Goal: Find specific page/section: Find specific page/section

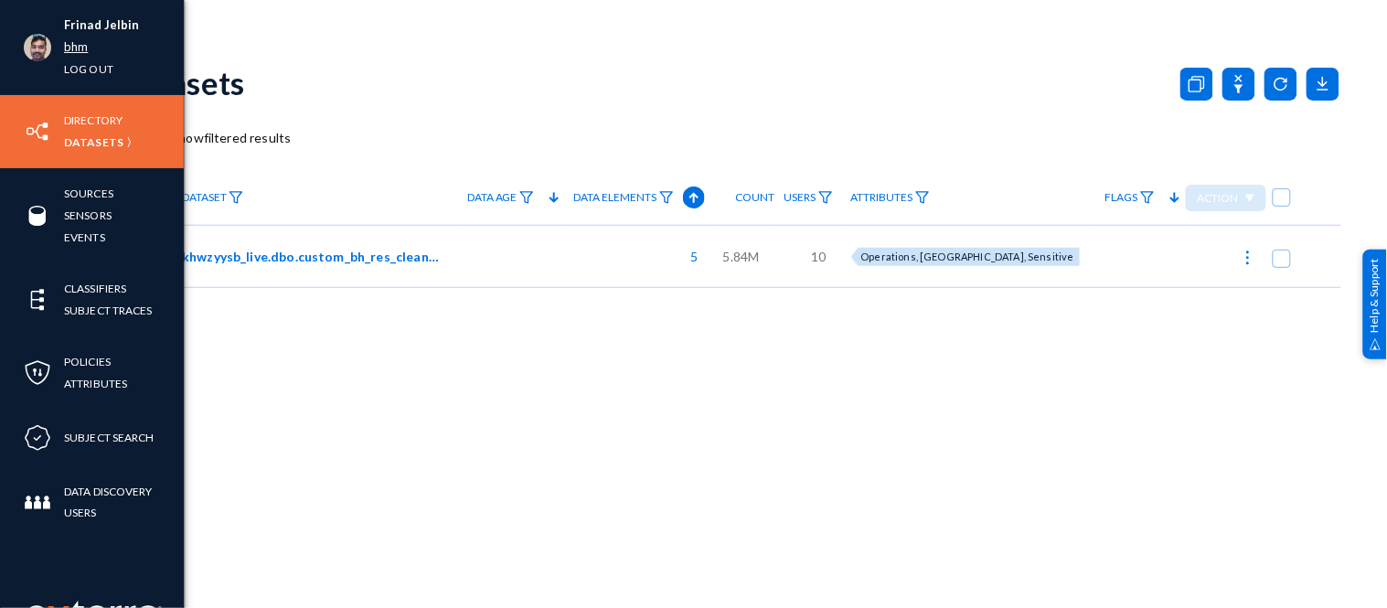
click at [77, 44] on link "bhm" at bounding box center [76, 47] width 24 height 21
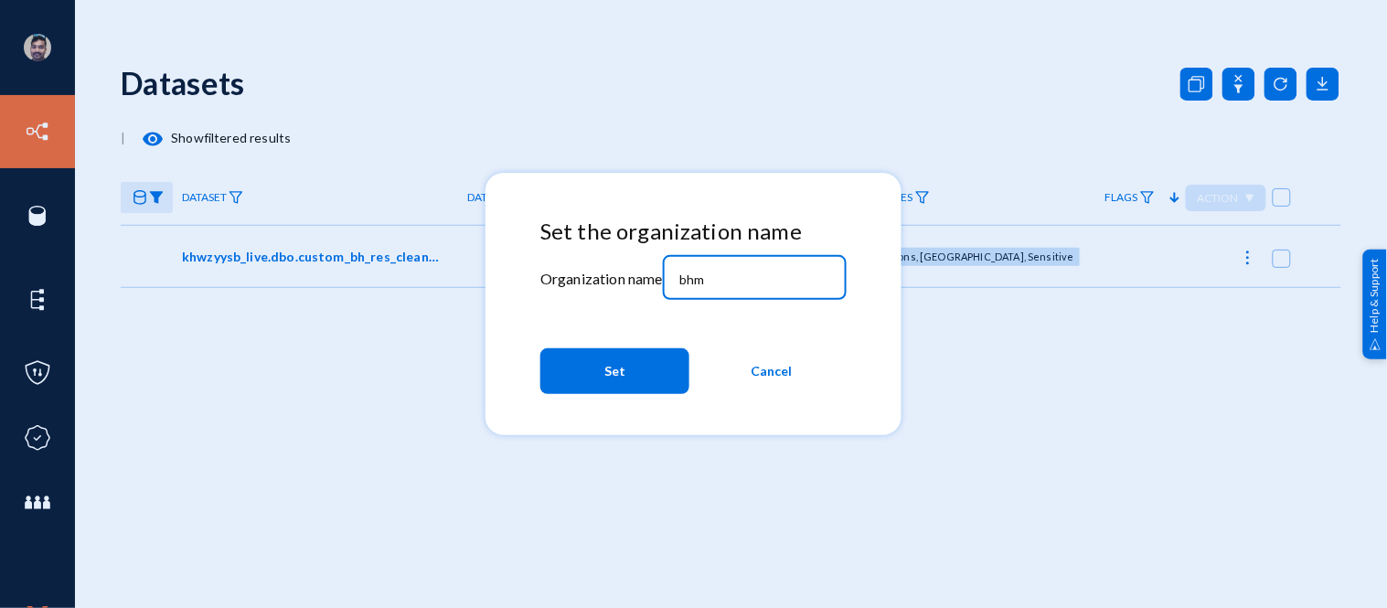
click at [734, 283] on input "bhm" at bounding box center [757, 280] width 157 height 16
type input "b"
type input "[PERSON_NAME]"
click at [629, 373] on button "Set" at bounding box center [614, 371] width 149 height 46
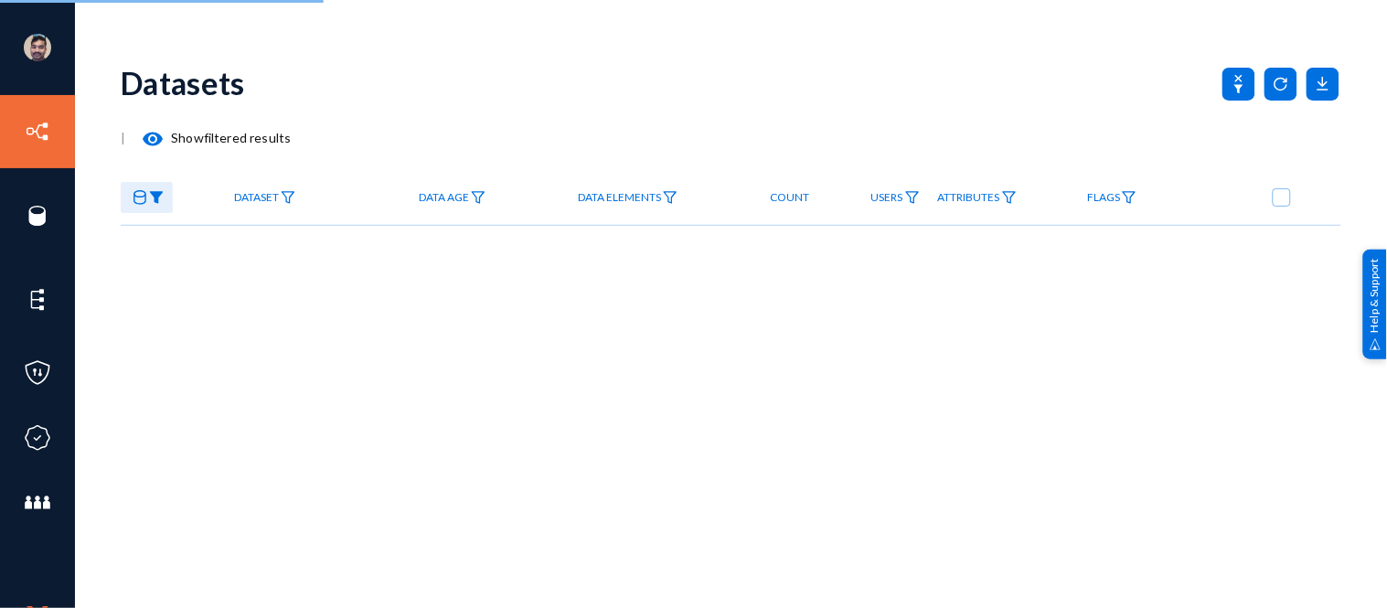
checkbox input "true"
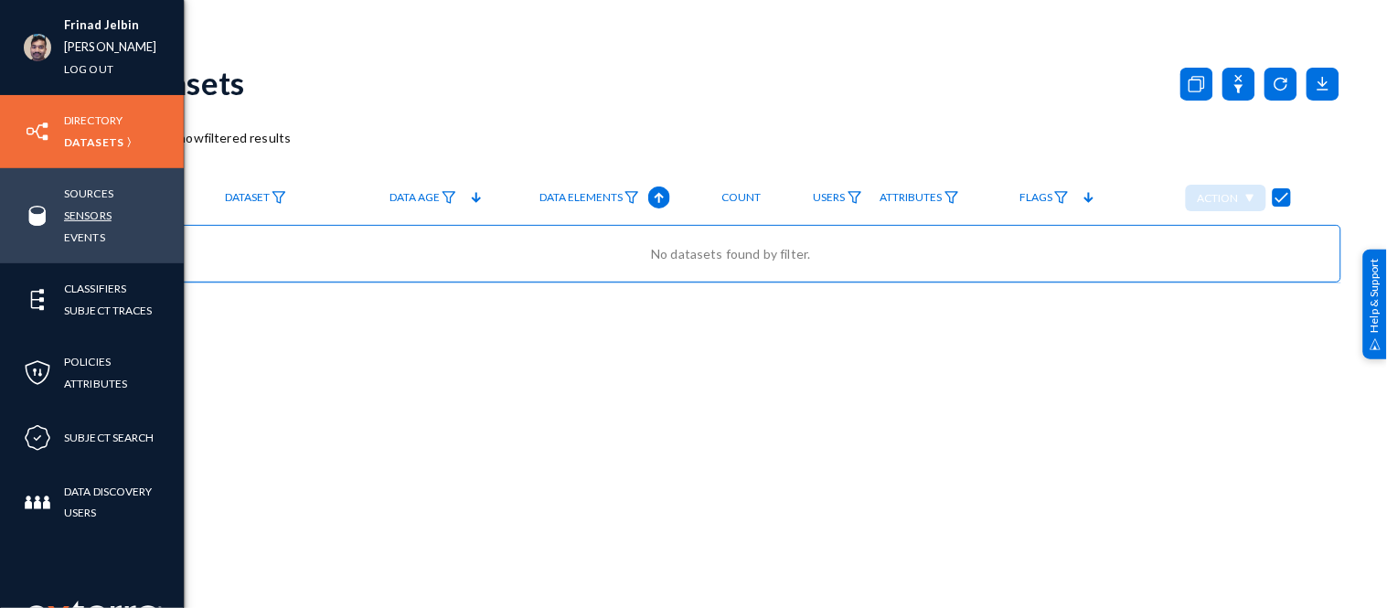
click at [83, 219] on link "Sensors" at bounding box center [88, 215] width 48 height 21
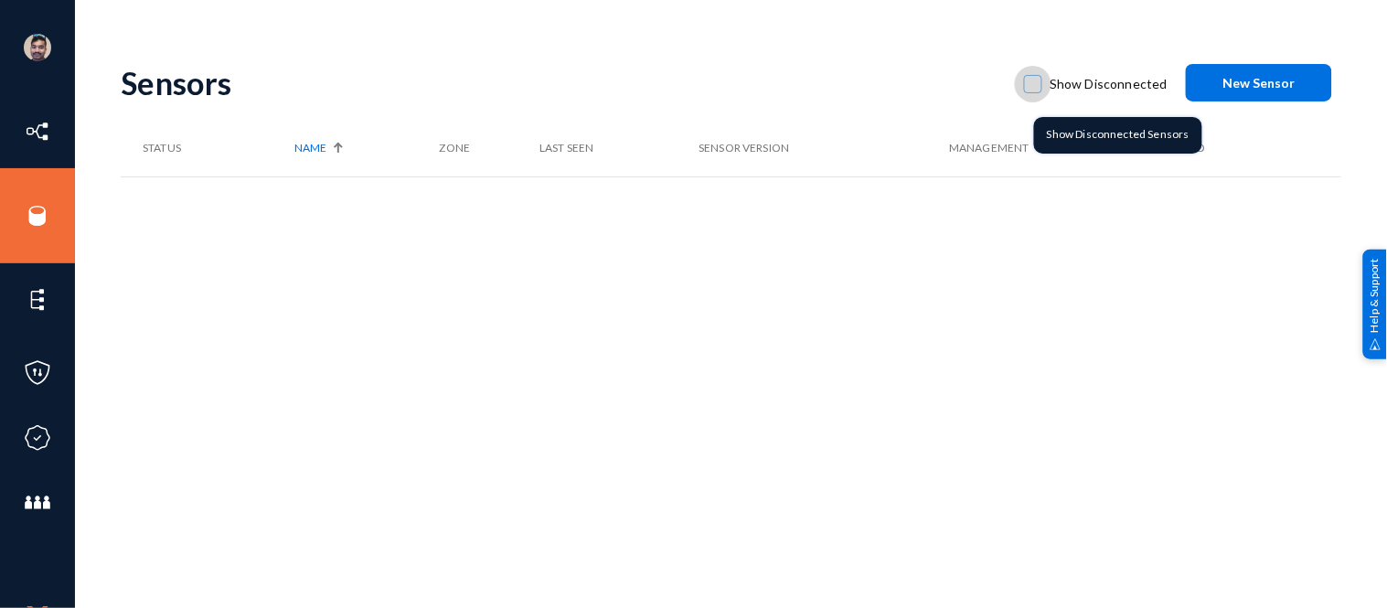
click at [1040, 83] on span at bounding box center [1033, 84] width 18 height 18
click at [1034, 92] on input "Show Disconnected" at bounding box center [1033, 93] width 2 height 2
checkbox input "true"
